Goal: Check status

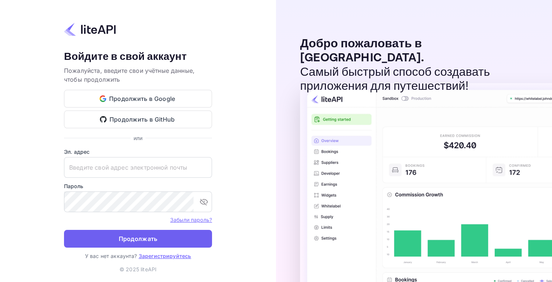
type input "adminpassword_support@yandex-team.ru"
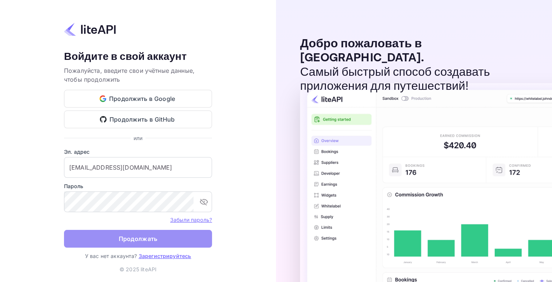
click at [126, 240] on ya-tr-span "Продолжать" at bounding box center [138, 239] width 39 height 10
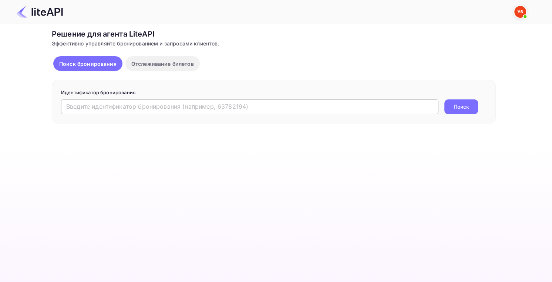
click at [121, 106] on input "text" at bounding box center [249, 106] width 377 height 15
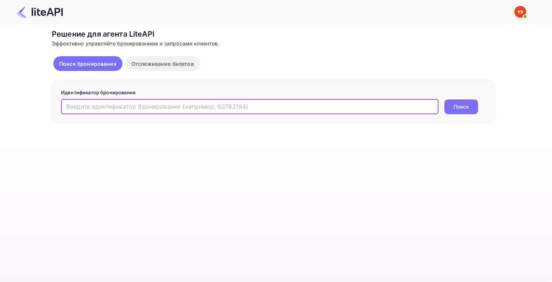
paste input "8875158"
type input "8875158"
click at [454, 103] on ya-tr-span "Поиск" at bounding box center [461, 107] width 16 height 8
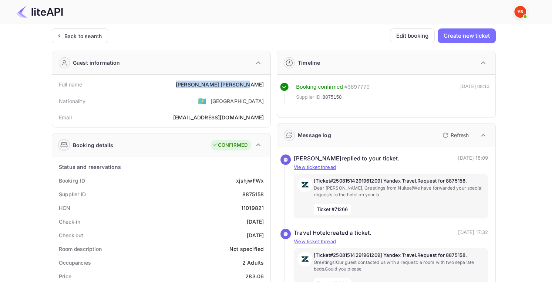
copy div "[PERSON_NAME]"
drag, startPoint x: 197, startPoint y: 81, endPoint x: 262, endPoint y: 83, distance: 65.1
click at [262, 83] on div "Full name [PERSON_NAME]" at bounding box center [161, 85] width 212 height 14
drag, startPoint x: 231, startPoint y: 176, endPoint x: 263, endPoint y: 177, distance: 32.6
click at [263, 177] on div "Booking ID xjshjwFWx" at bounding box center [161, 181] width 212 height 14
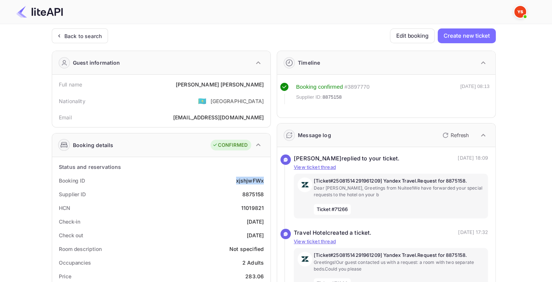
copy ya-tr-span "xjshjwFWx"
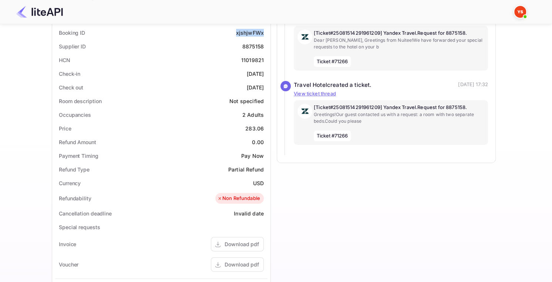
scroll to position [296, 0]
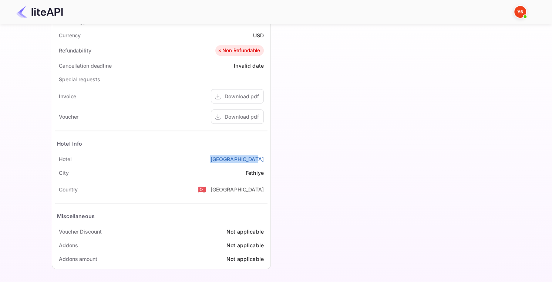
drag, startPoint x: 222, startPoint y: 157, endPoint x: 267, endPoint y: 157, distance: 44.7
click at [267, 157] on div "[GEOGRAPHIC_DATA]" at bounding box center [161, 159] width 212 height 14
copy ya-tr-span "[GEOGRAPHIC_DATA]"
